Goal: Transaction & Acquisition: Purchase product/service

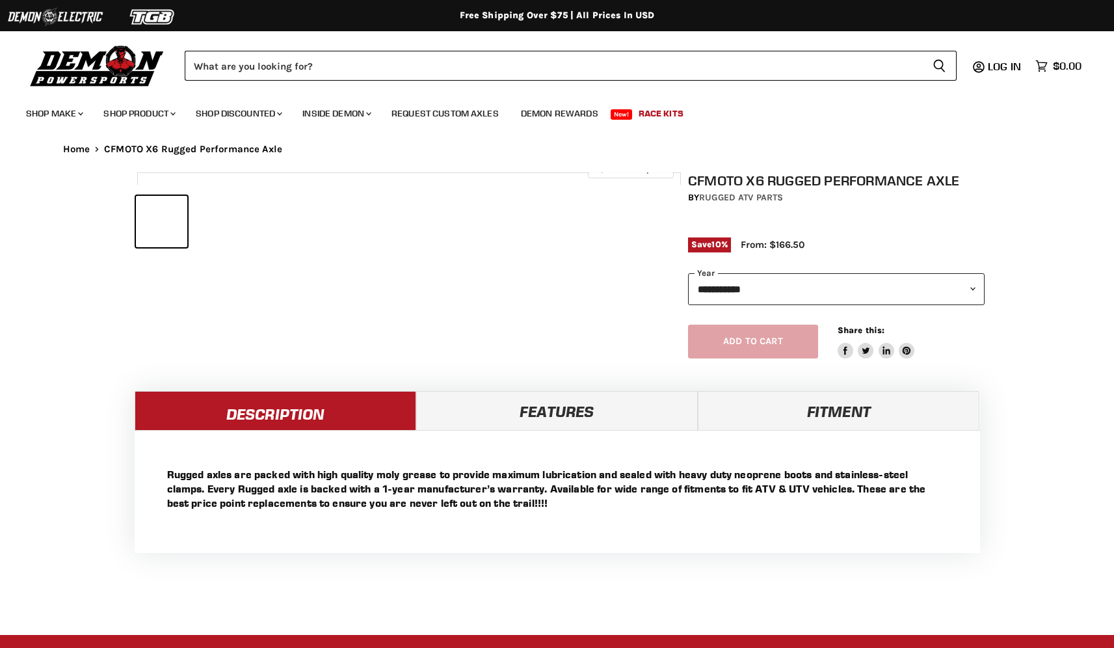
select select "******"
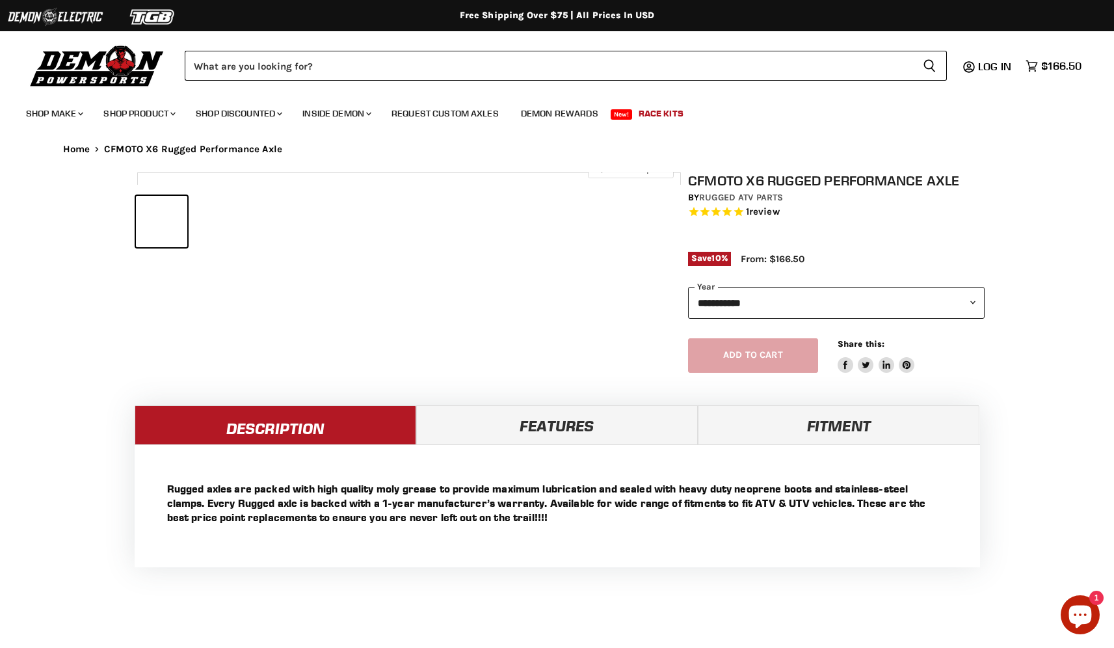
select select "******"
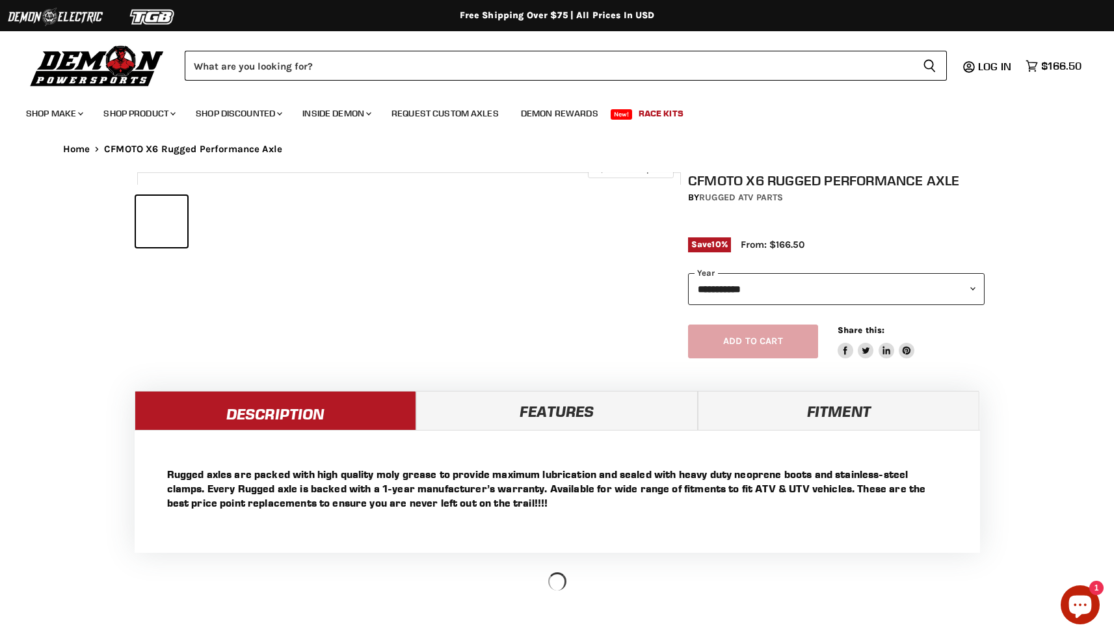
select select "******"
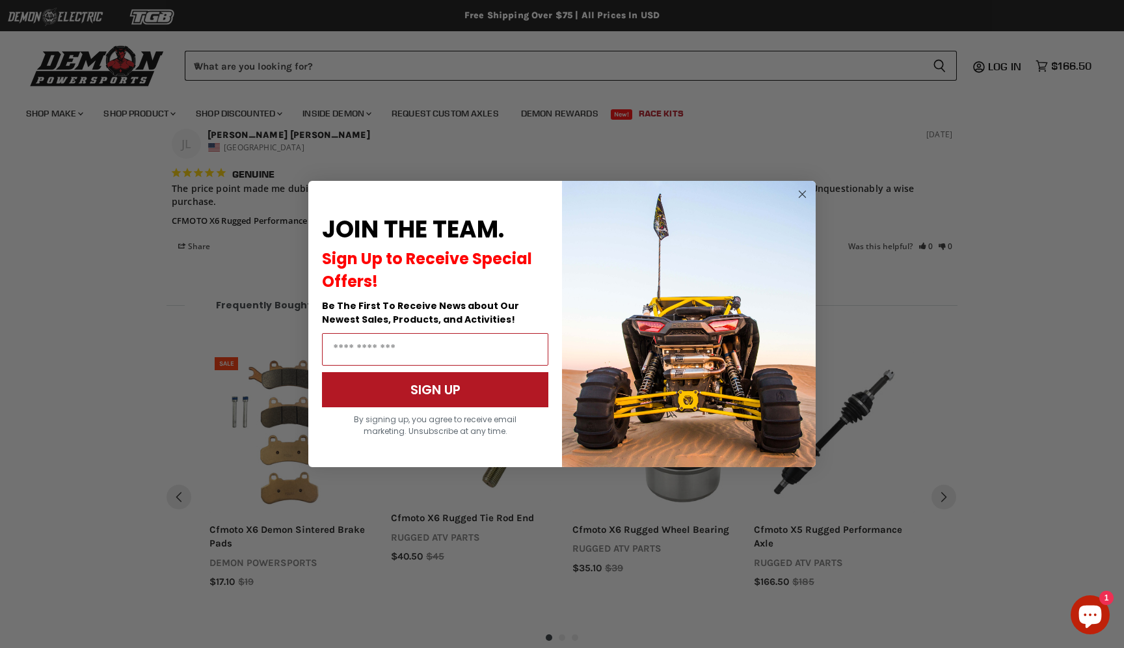
scroll to position [969, 0]
